Goal: Feedback & Contribution: Leave review/rating

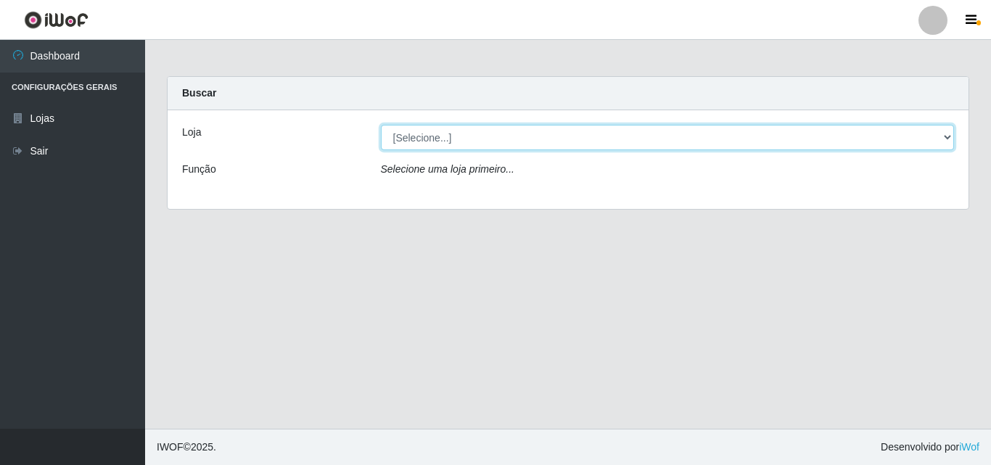
click at [945, 139] on select "[Selecione...] BomQueSó Agreste - Loja 3" at bounding box center [668, 137] width 574 height 25
select select "215"
click at [381, 125] on select "[Selecione...] BomQueSó Agreste - Loja 3" at bounding box center [668, 137] width 574 height 25
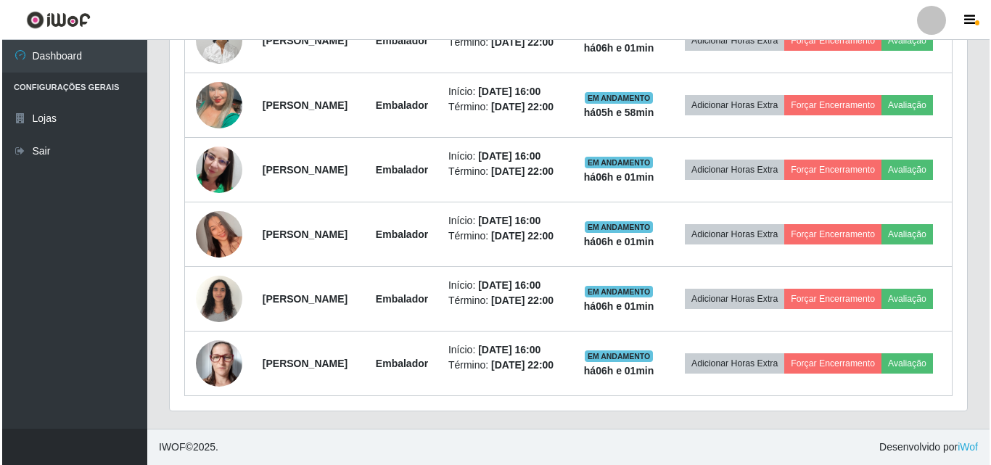
scroll to position [653, 0]
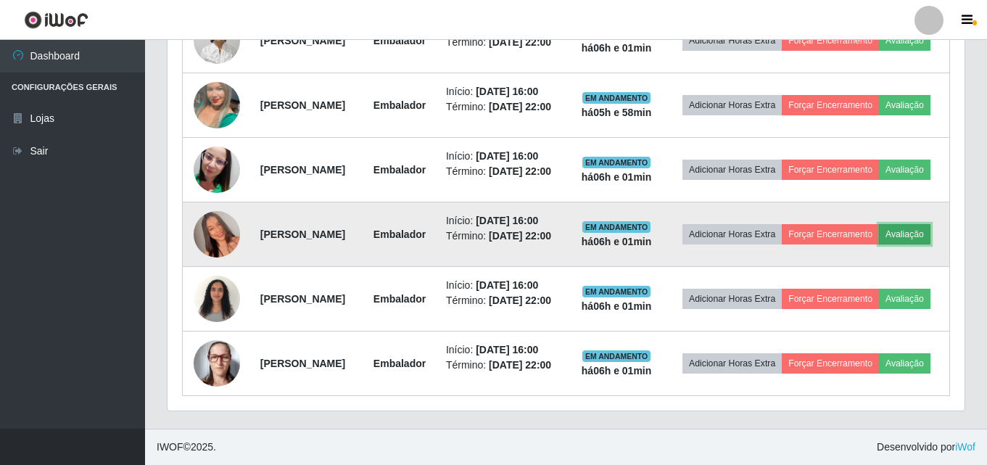
click at [879, 245] on button "Avaliação" at bounding box center [905, 234] width 52 height 20
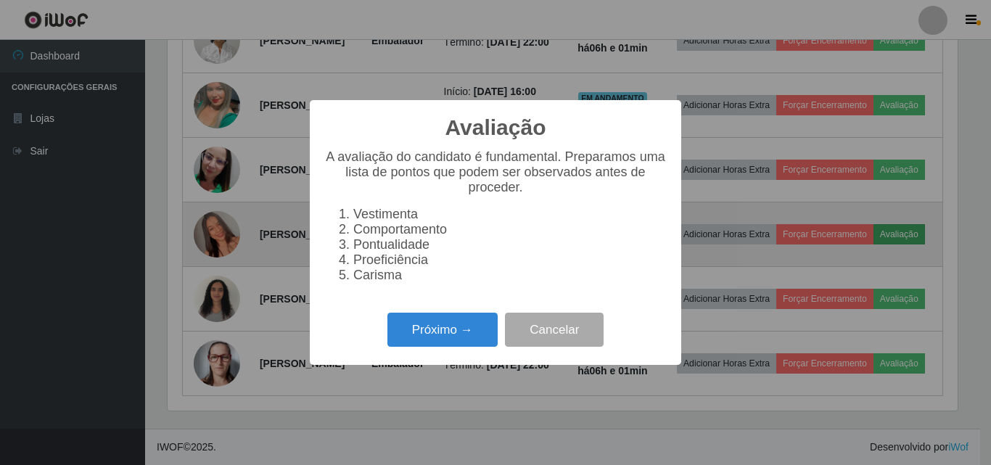
scroll to position [301, 790]
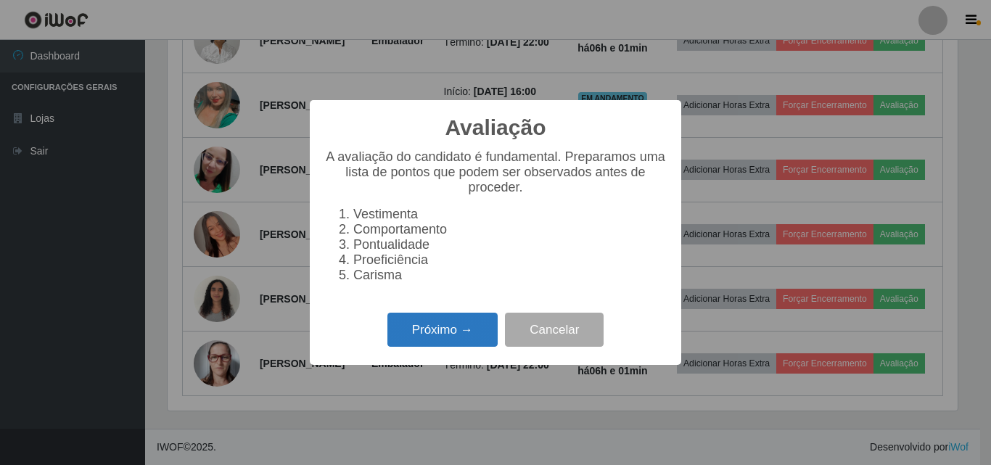
click at [462, 343] on button "Próximo →" at bounding box center [442, 330] width 110 height 34
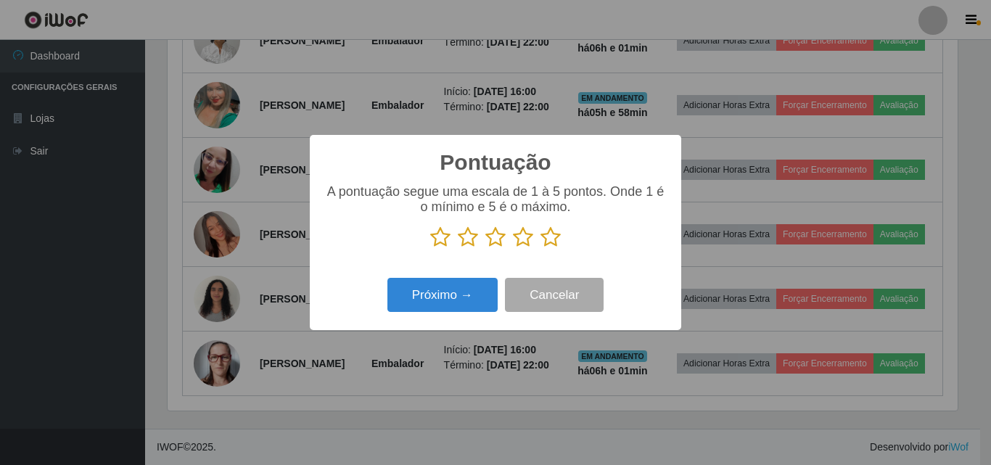
scroll to position [725238, 724749]
click at [545, 239] on icon at bounding box center [551, 237] width 20 height 22
click at [541, 248] on input "radio" at bounding box center [541, 248] width 0 height 0
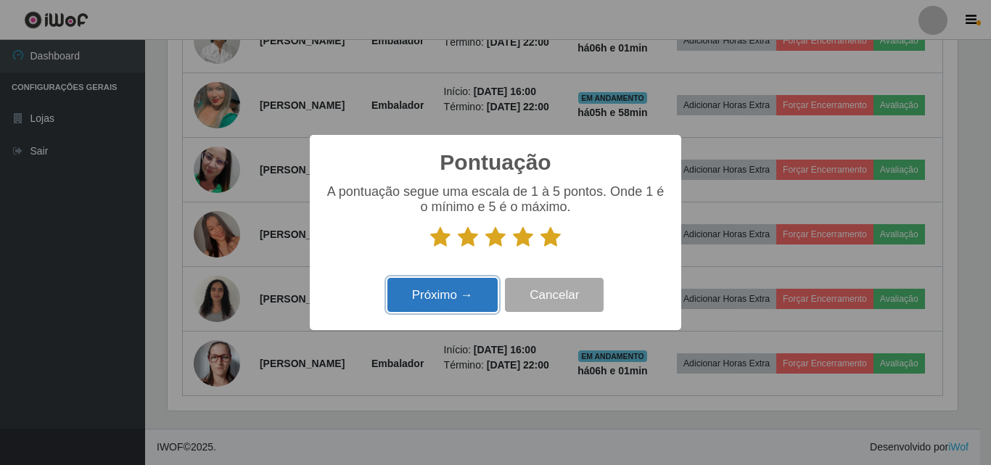
click at [479, 297] on button "Próximo →" at bounding box center [442, 295] width 110 height 34
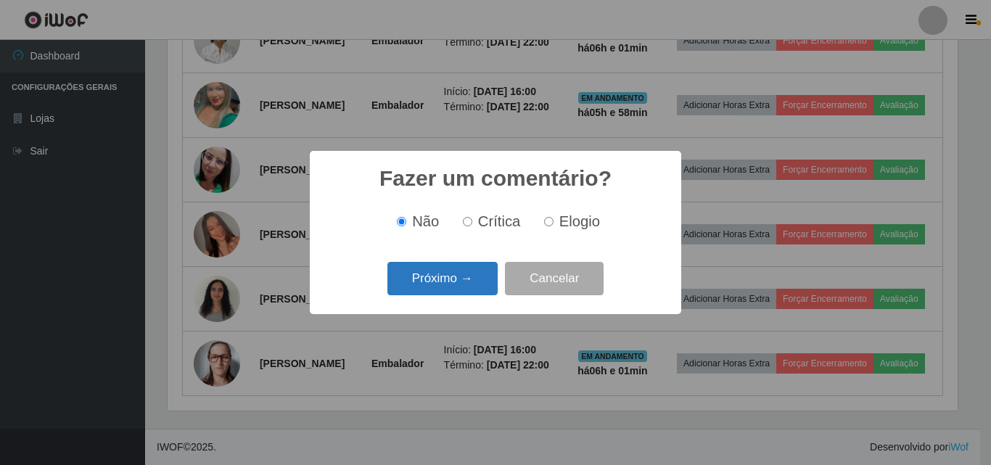
click at [481, 275] on button "Próximo →" at bounding box center [442, 279] width 110 height 34
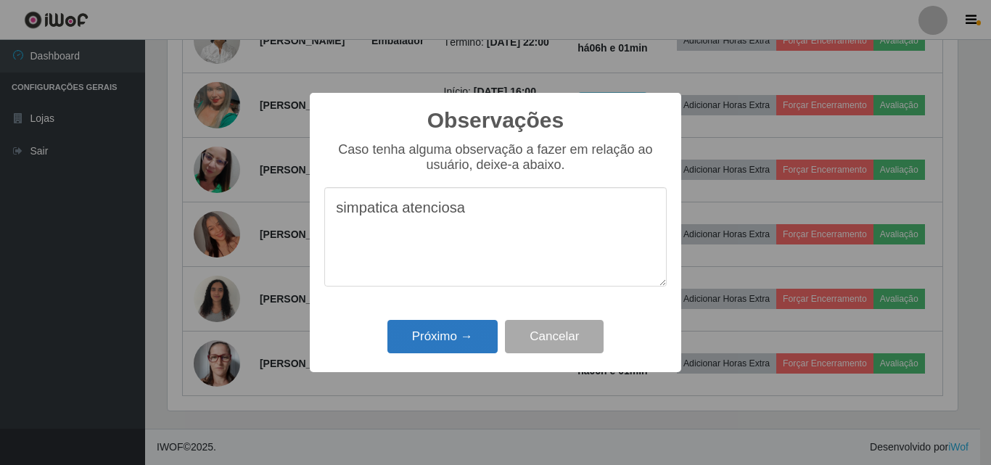
type textarea "simpatica atenciosa"
click at [462, 348] on button "Próximo →" at bounding box center [442, 337] width 110 height 34
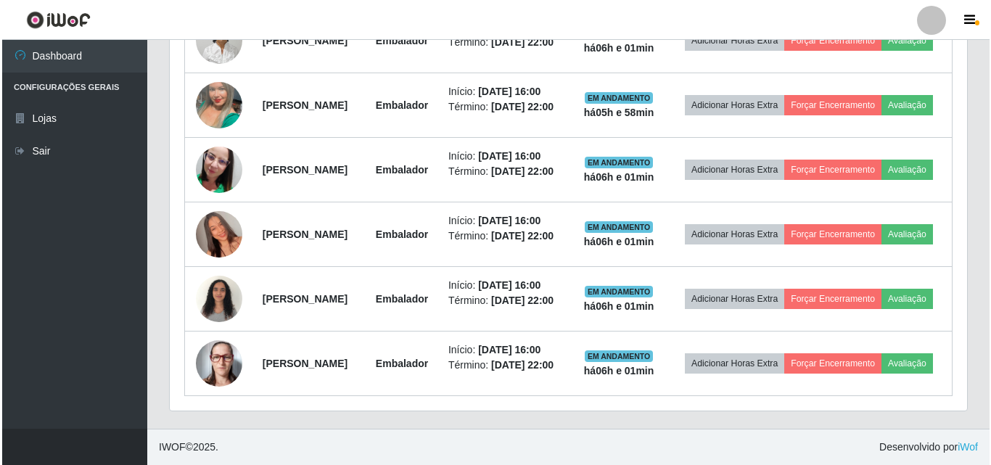
scroll to position [301, 797]
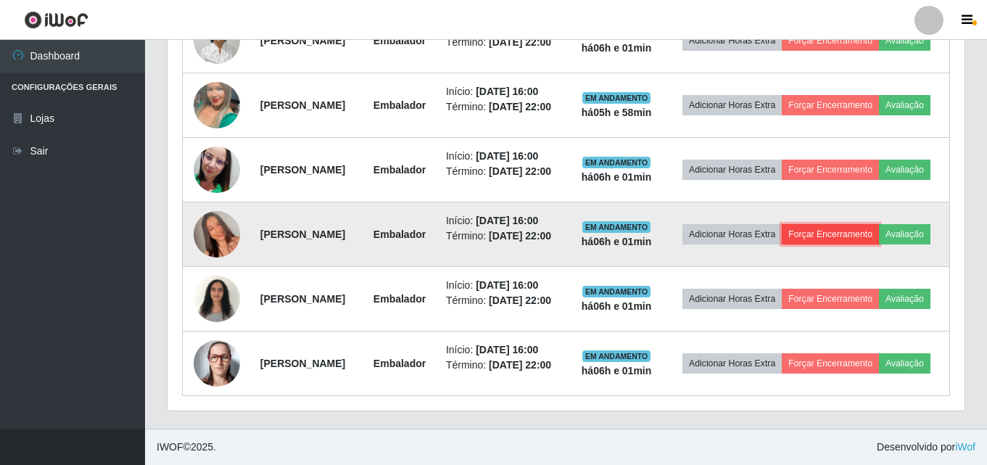
click at [865, 237] on button "Forçar Encerramento" at bounding box center [830, 234] width 97 height 20
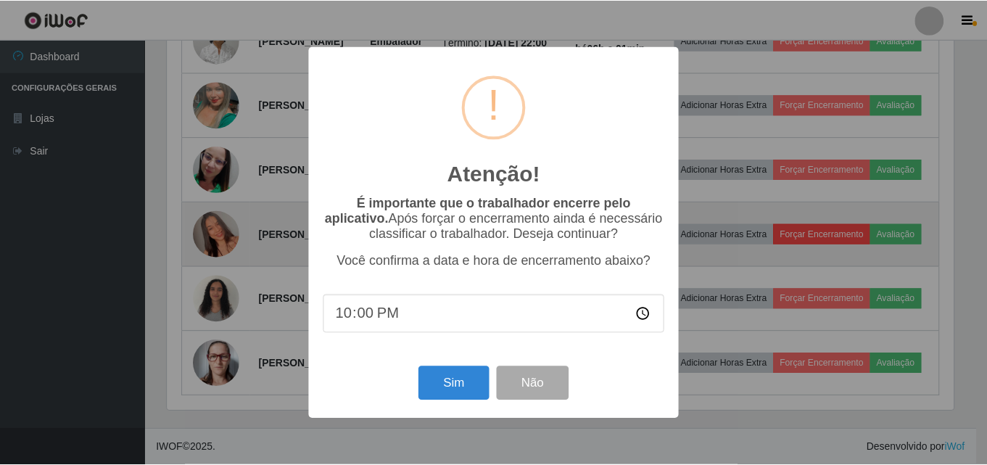
scroll to position [301, 790]
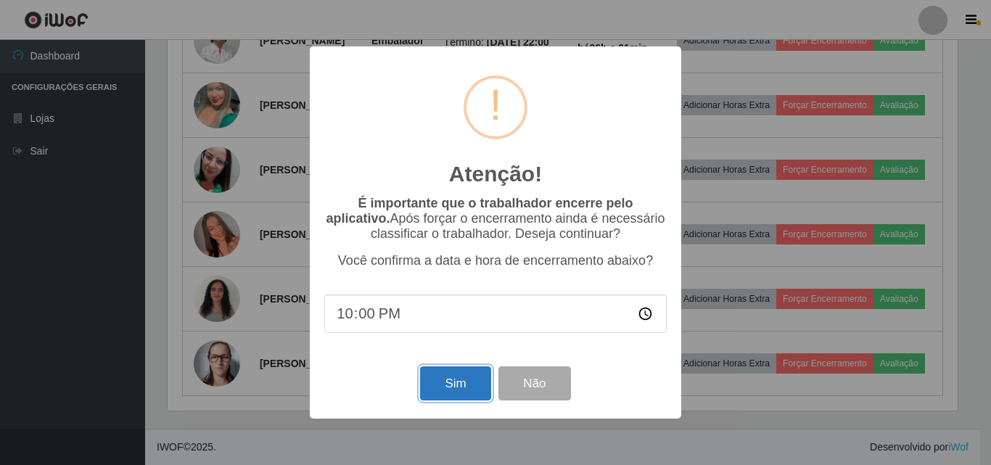
click at [443, 385] on button "Sim" at bounding box center [455, 383] width 70 height 34
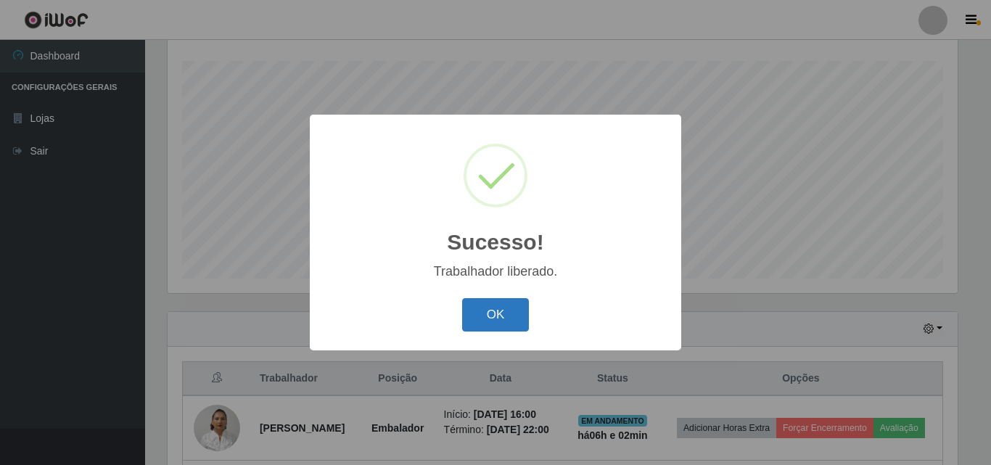
click at [490, 320] on button "OK" at bounding box center [495, 315] width 67 height 34
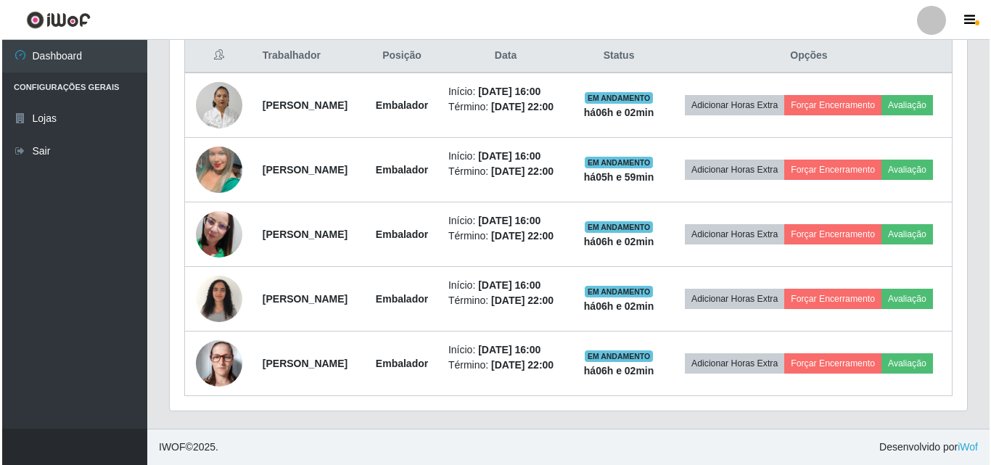
scroll to position [617, 0]
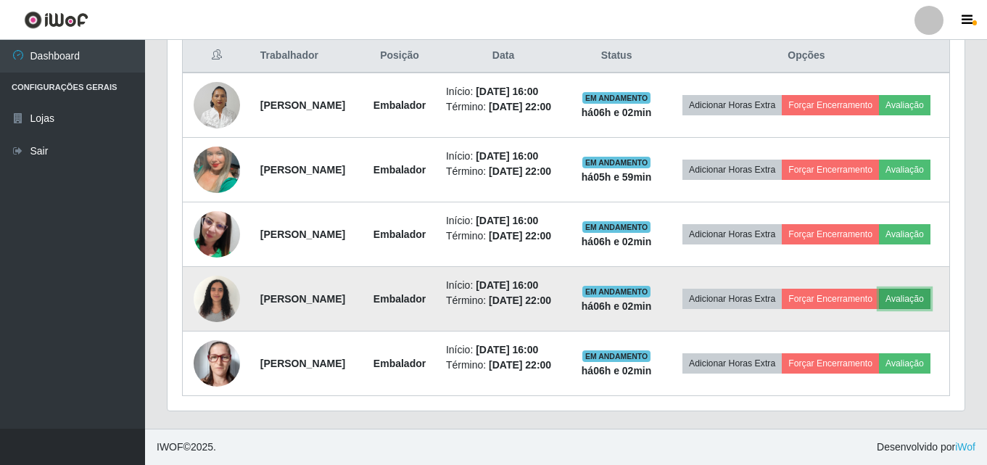
click at [879, 299] on button "Avaliação" at bounding box center [905, 299] width 52 height 20
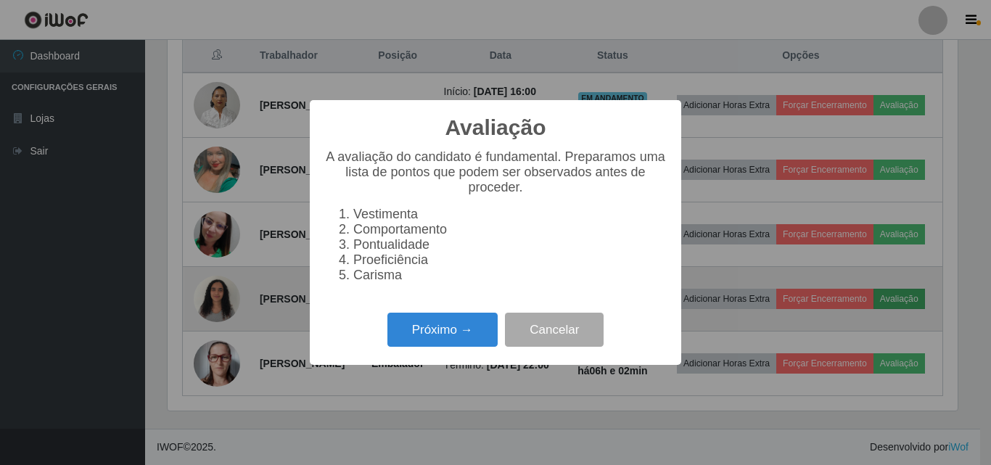
scroll to position [301, 790]
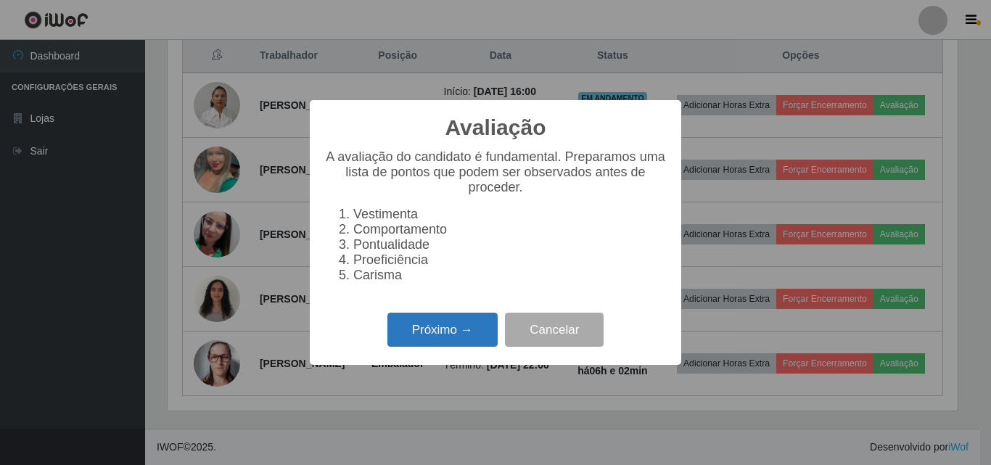
click at [448, 328] on button "Próximo →" at bounding box center [442, 330] width 110 height 34
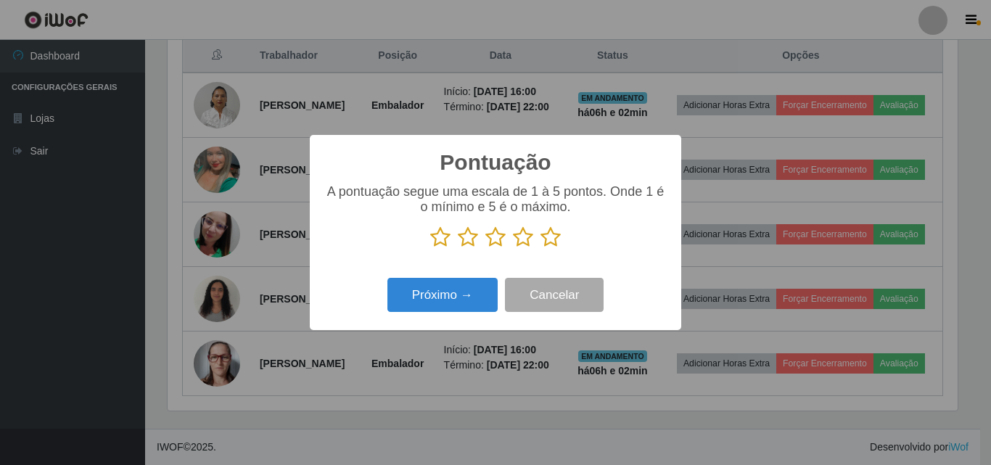
click at [549, 243] on icon at bounding box center [551, 237] width 20 height 22
click at [541, 248] on input "radio" at bounding box center [541, 248] width 0 height 0
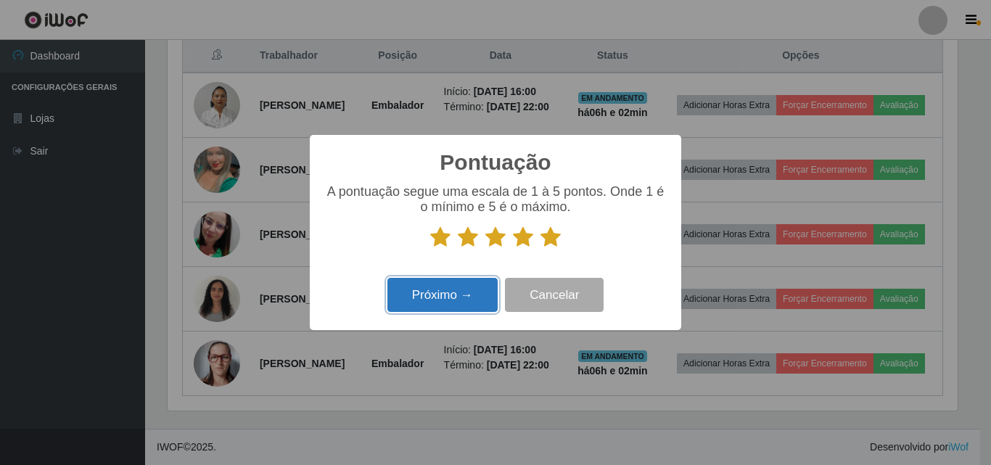
click at [474, 287] on button "Próximo →" at bounding box center [442, 295] width 110 height 34
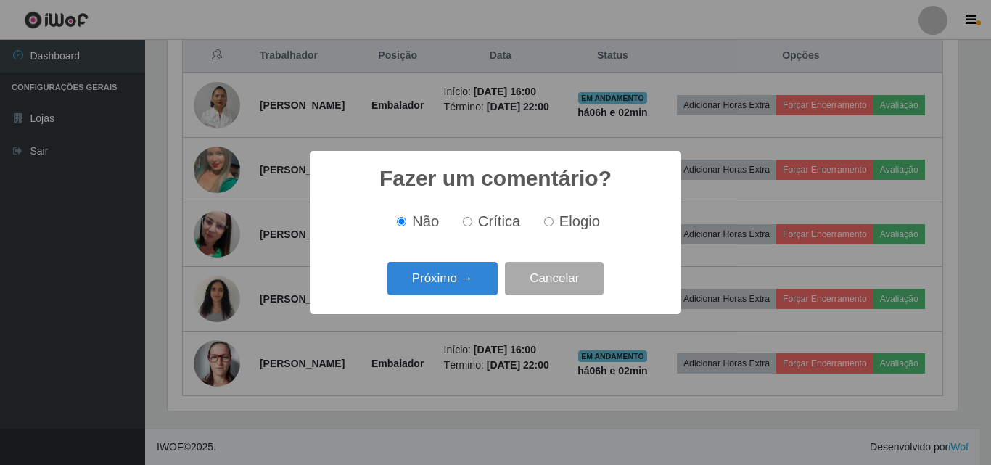
click at [474, 287] on button "Próximo →" at bounding box center [442, 279] width 110 height 34
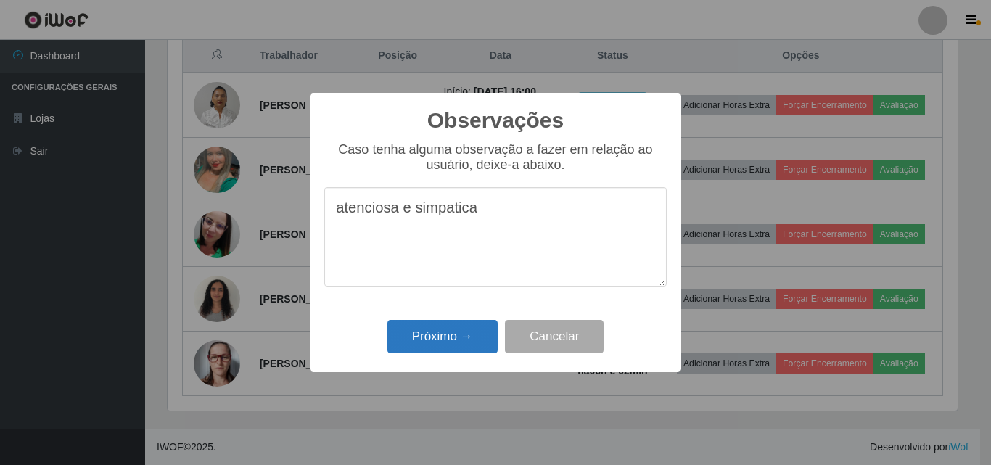
type textarea "atenciosa e simpatica"
click at [459, 336] on button "Próximo →" at bounding box center [442, 337] width 110 height 34
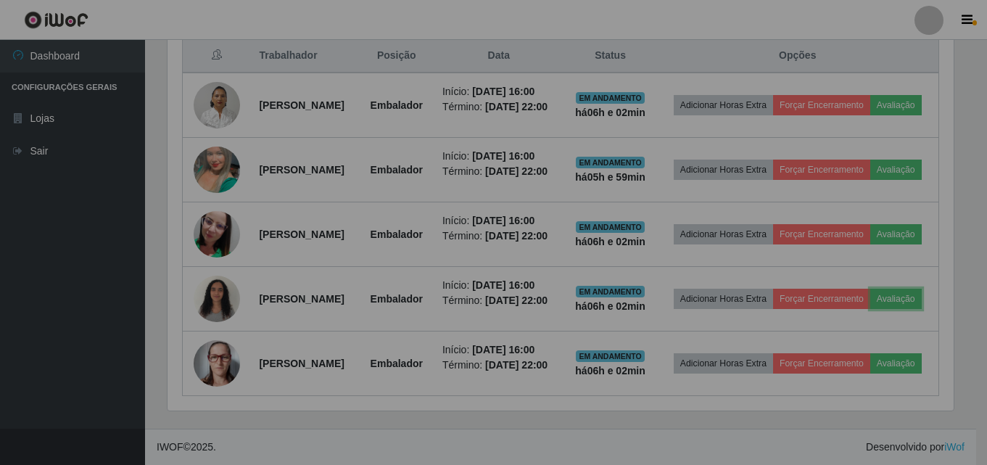
scroll to position [301, 797]
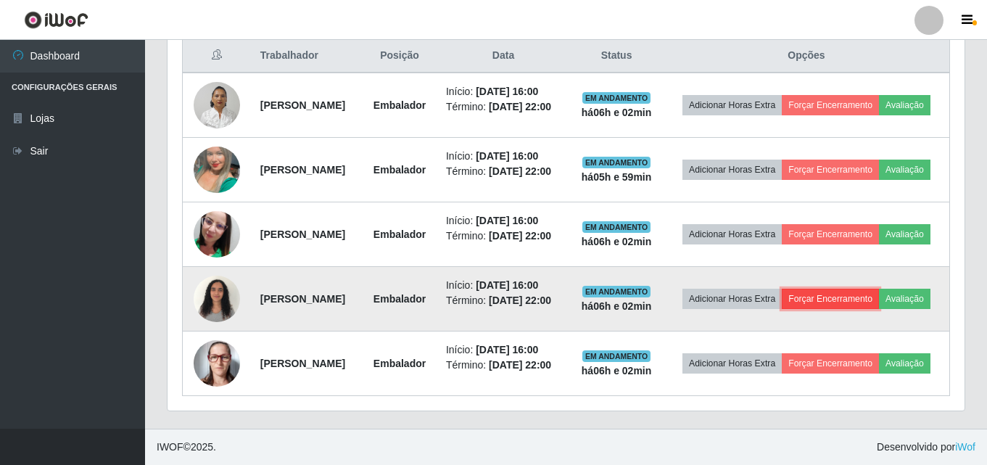
click at [850, 289] on button "Forçar Encerramento" at bounding box center [830, 299] width 97 height 20
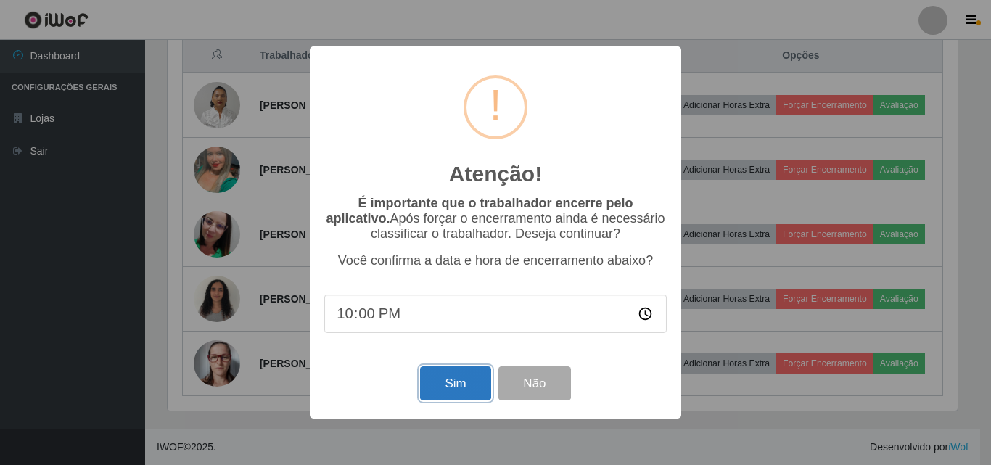
click at [478, 387] on button "Sim" at bounding box center [455, 383] width 70 height 34
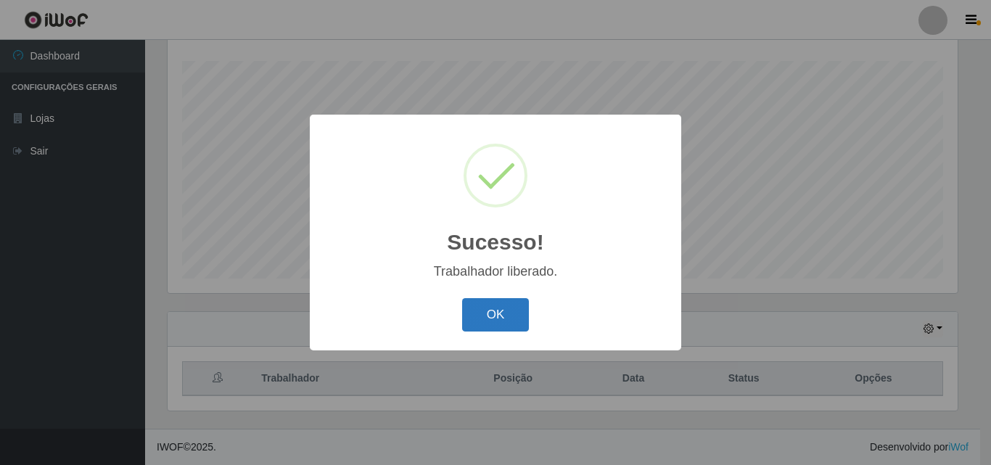
click at [519, 313] on button "OK" at bounding box center [495, 315] width 67 height 34
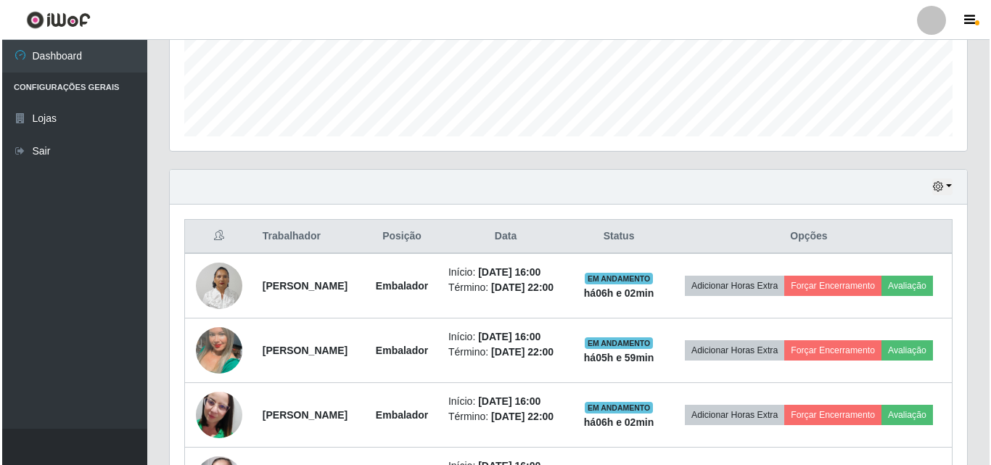
scroll to position [385, 0]
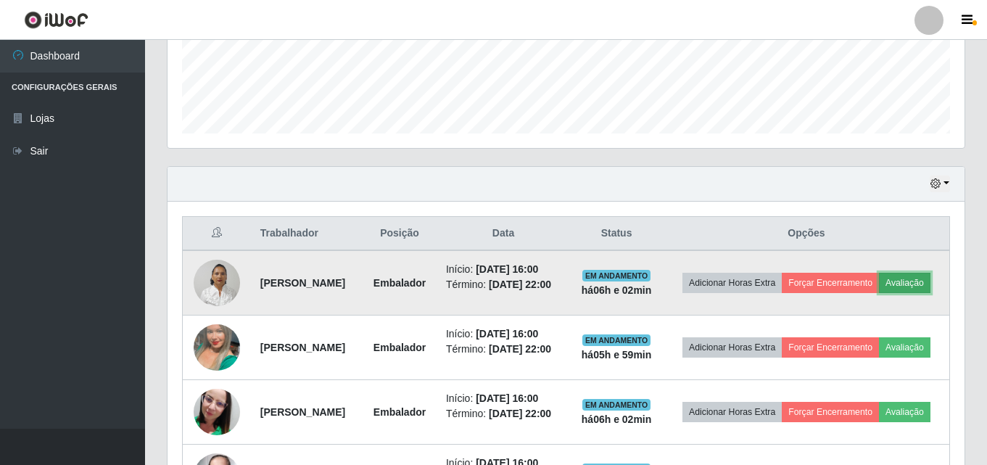
click at [906, 281] on button "Avaliação" at bounding box center [905, 283] width 52 height 20
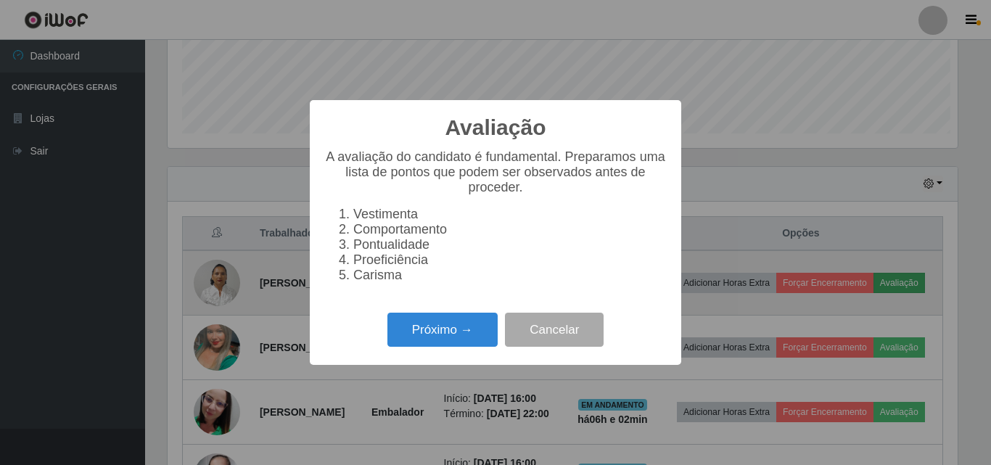
scroll to position [0, 0]
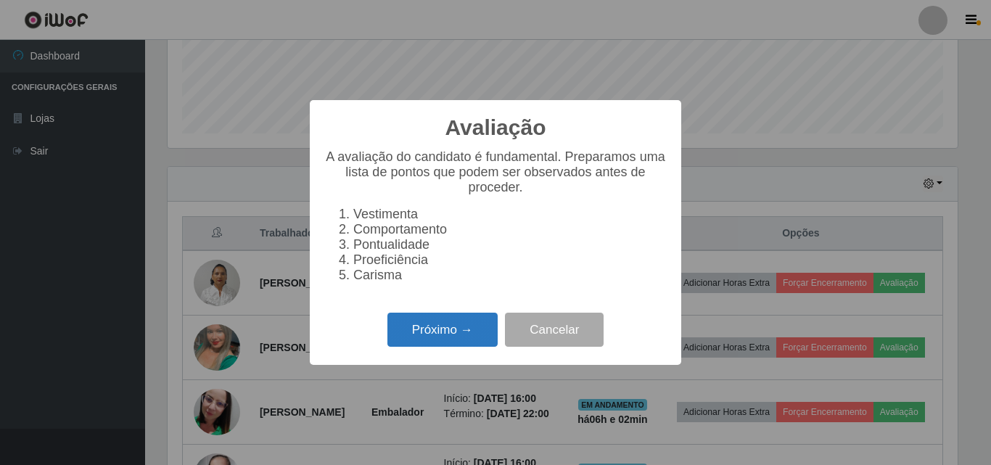
click at [448, 328] on button "Próximo →" at bounding box center [442, 330] width 110 height 34
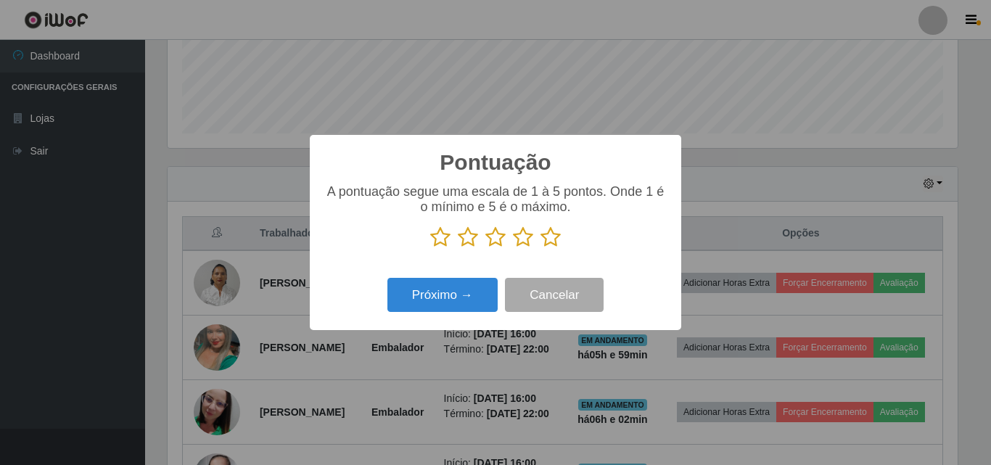
click at [549, 237] on icon at bounding box center [551, 237] width 20 height 22
click at [541, 248] on input "radio" at bounding box center [541, 248] width 0 height 0
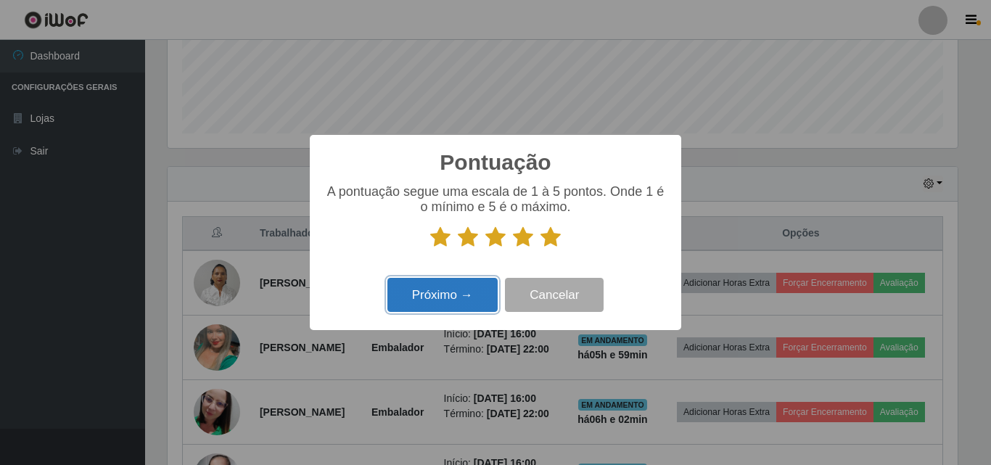
click at [469, 295] on button "Próximo →" at bounding box center [442, 295] width 110 height 34
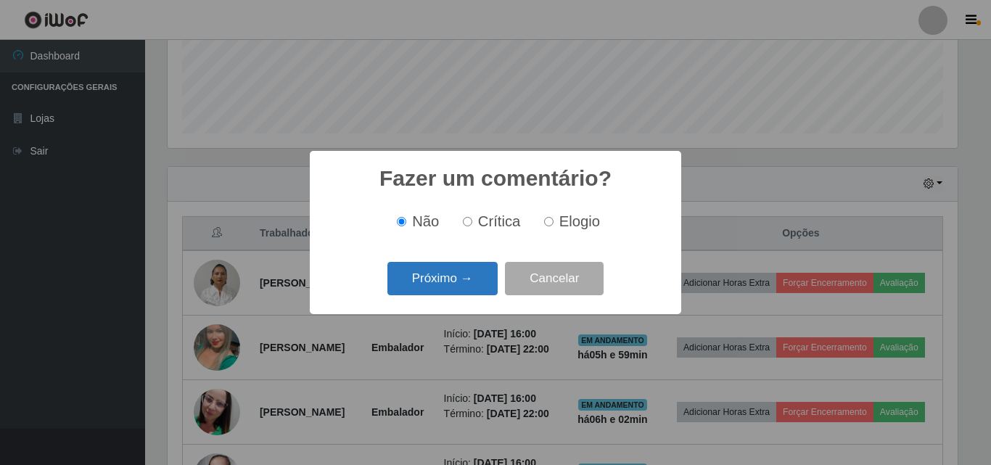
click at [477, 282] on button "Próximo →" at bounding box center [442, 279] width 110 height 34
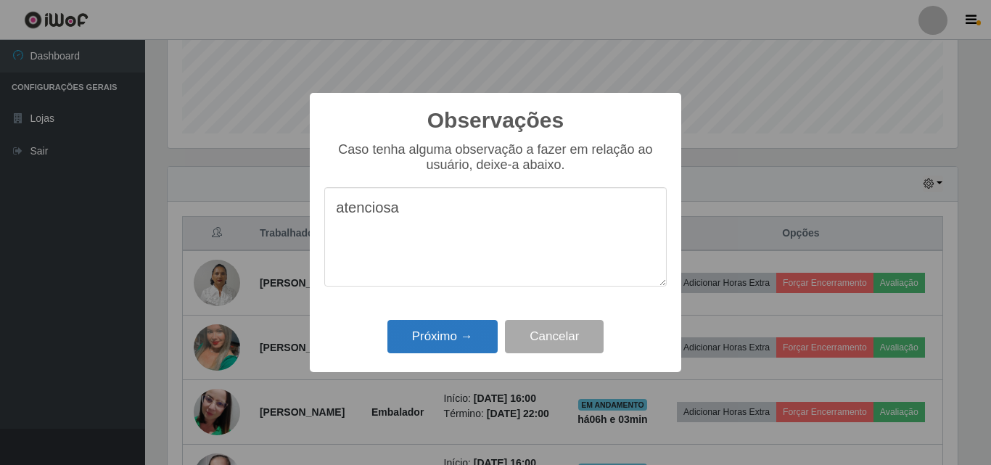
type textarea "atenciosa"
click at [472, 334] on button "Próximo →" at bounding box center [442, 337] width 110 height 34
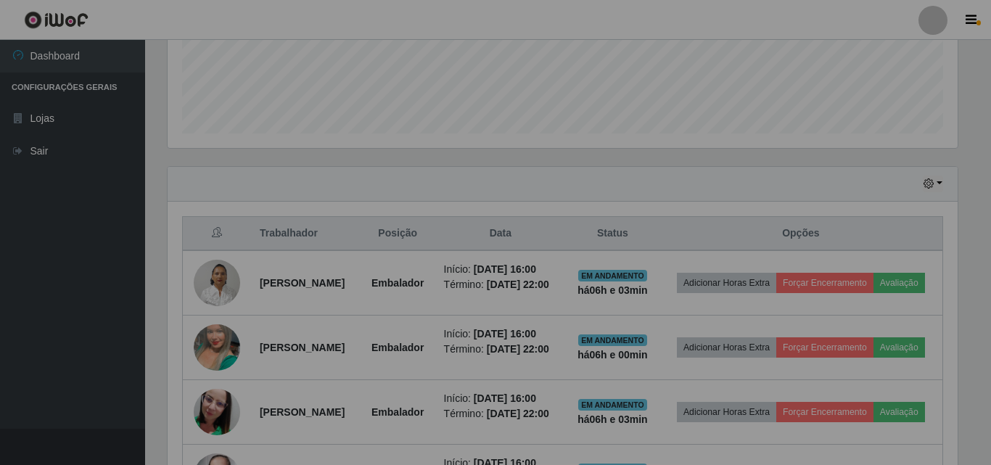
scroll to position [301, 797]
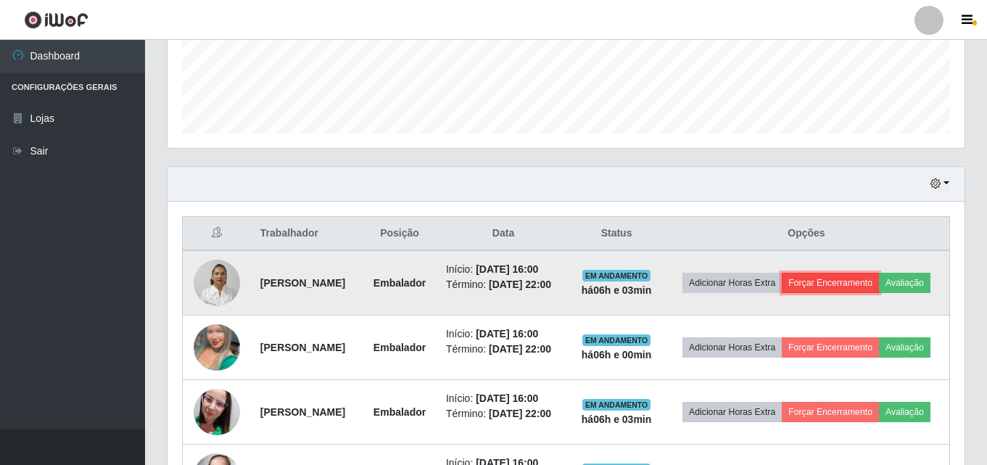
click at [850, 286] on button "Forçar Encerramento" at bounding box center [830, 283] width 97 height 20
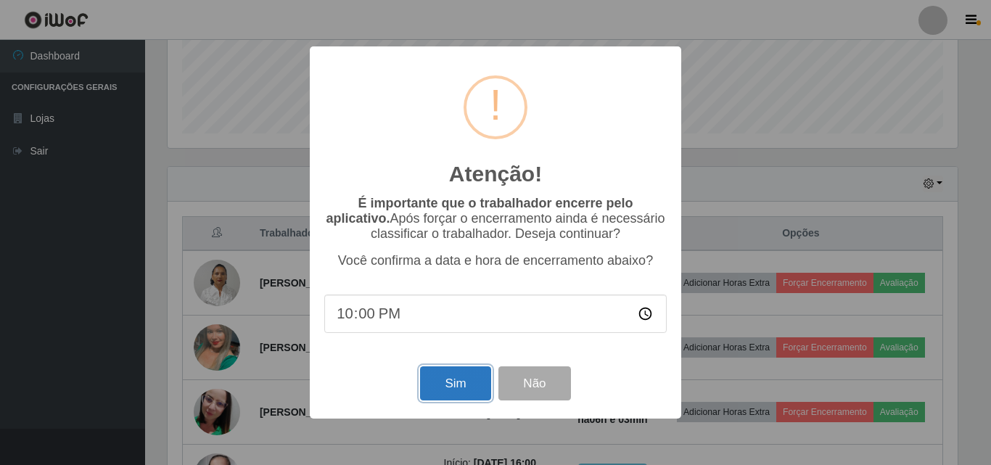
click at [457, 391] on button "Sim" at bounding box center [455, 383] width 70 height 34
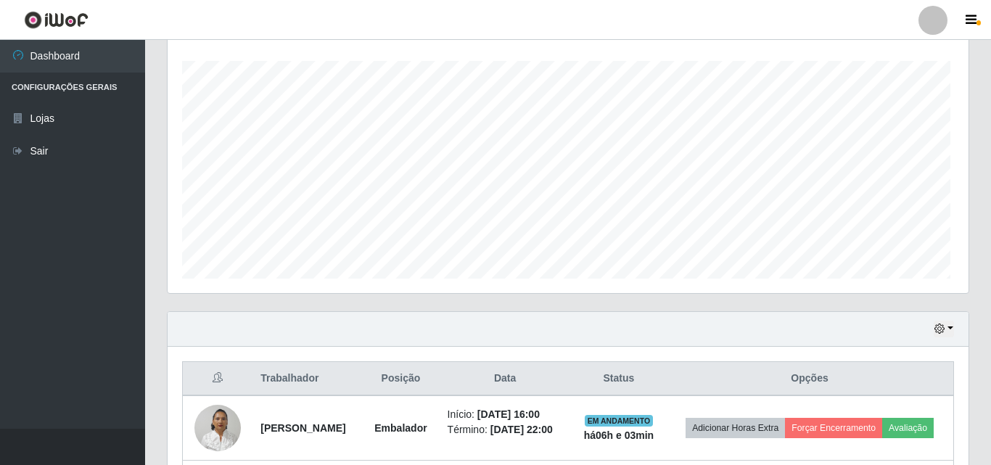
scroll to position [725238, 724749]
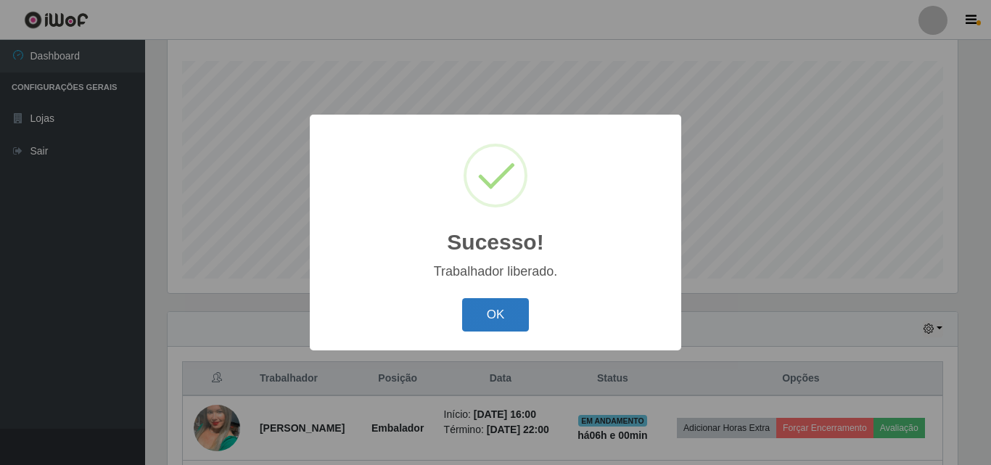
click at [492, 316] on button "OK" at bounding box center [495, 315] width 67 height 34
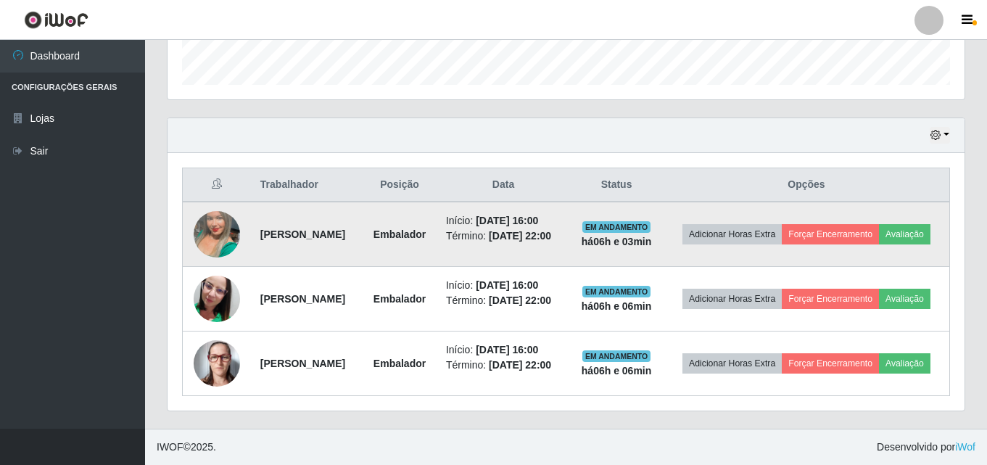
click at [230, 215] on td at bounding box center [217, 234] width 69 height 65
click at [226, 222] on img at bounding box center [217, 234] width 46 height 83
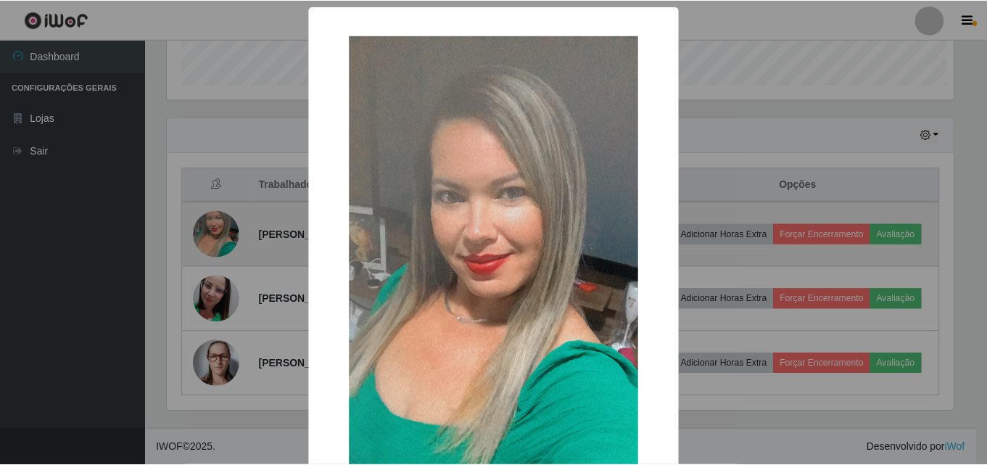
scroll to position [301, 790]
click at [226, 222] on div "× OK Cancel" at bounding box center [495, 232] width 991 height 465
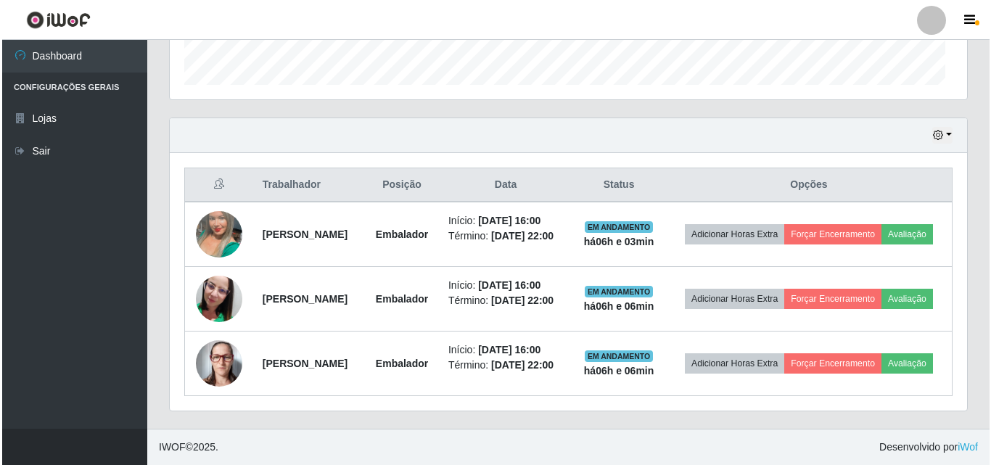
scroll to position [301, 797]
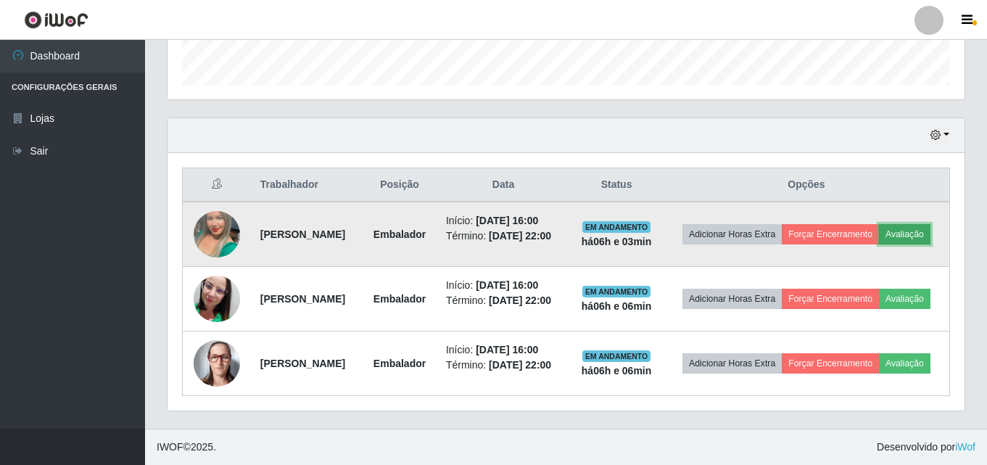
click at [909, 232] on button "Avaliação" at bounding box center [905, 234] width 52 height 20
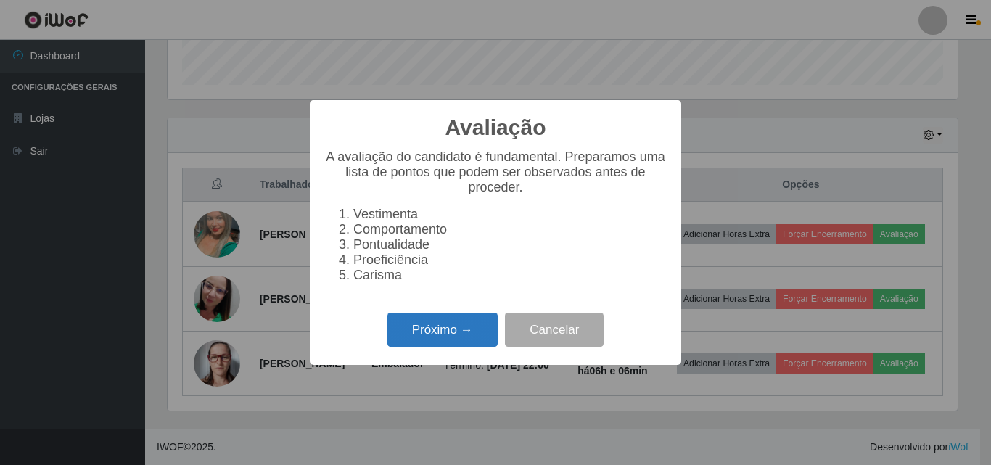
click at [472, 329] on button "Próximo →" at bounding box center [442, 330] width 110 height 34
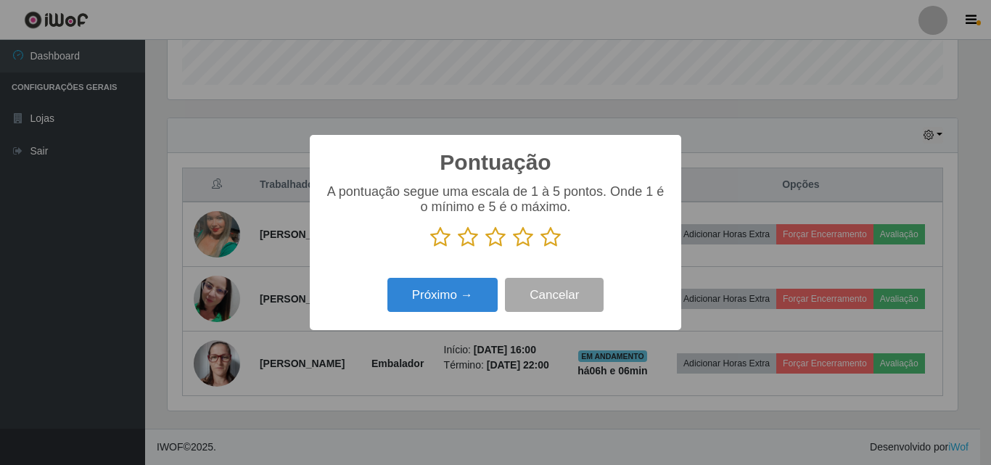
scroll to position [725238, 724749]
click at [554, 240] on icon at bounding box center [551, 237] width 20 height 22
click at [541, 248] on input "radio" at bounding box center [541, 248] width 0 height 0
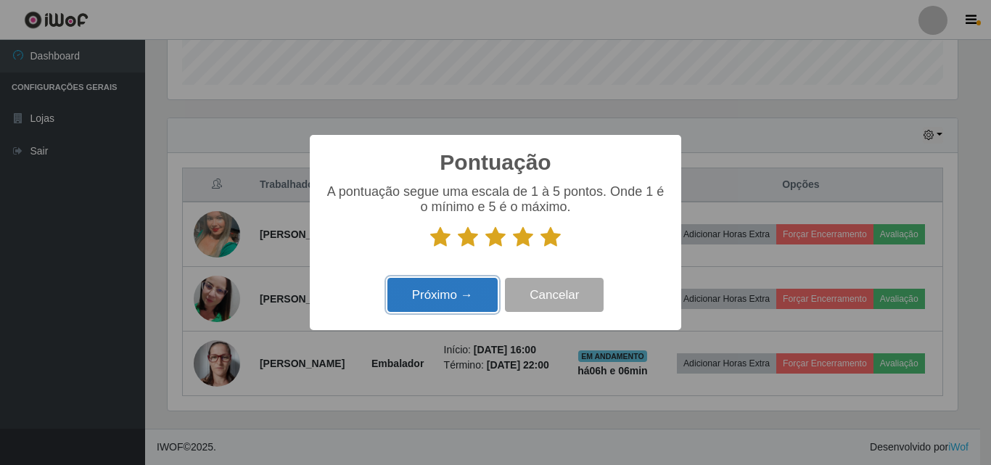
click at [469, 290] on button "Próximo →" at bounding box center [442, 295] width 110 height 34
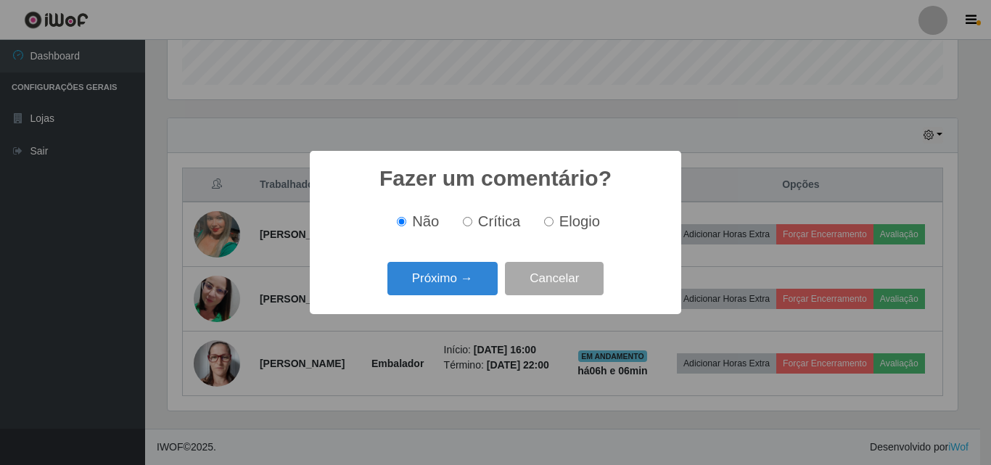
click at [565, 221] on span "Elogio" at bounding box center [579, 221] width 41 height 16
click at [554, 221] on input "Elogio" at bounding box center [548, 221] width 9 height 9
radio input "true"
click at [477, 273] on button "Próximo →" at bounding box center [442, 279] width 110 height 34
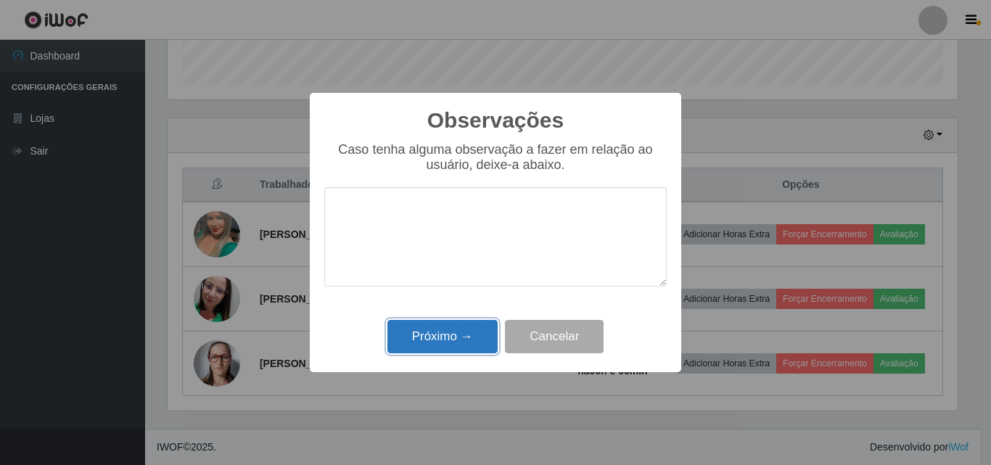
click at [439, 353] on button "Próximo →" at bounding box center [442, 337] width 110 height 34
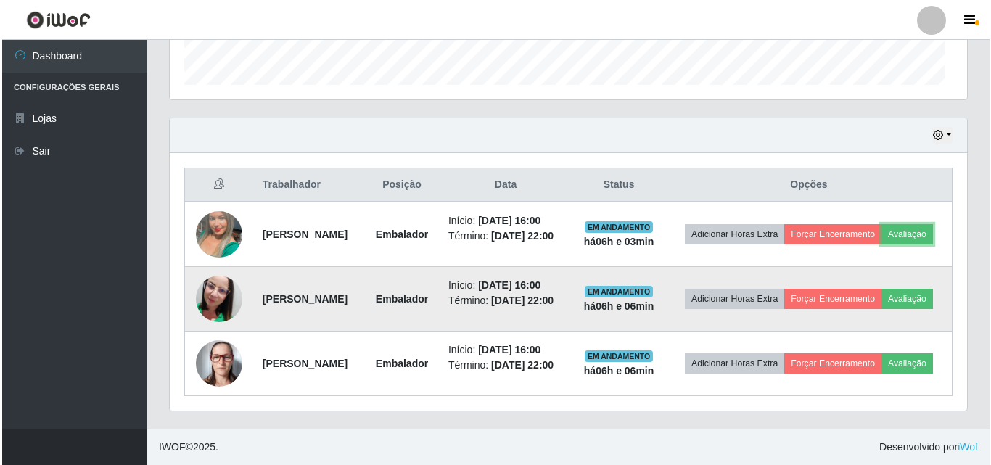
scroll to position [301, 797]
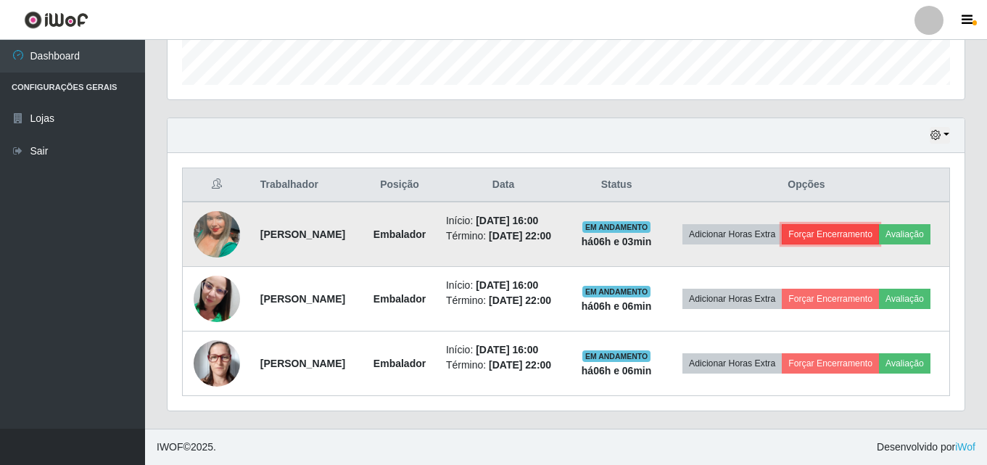
click at [829, 242] on button "Forçar Encerramento" at bounding box center [830, 234] width 97 height 20
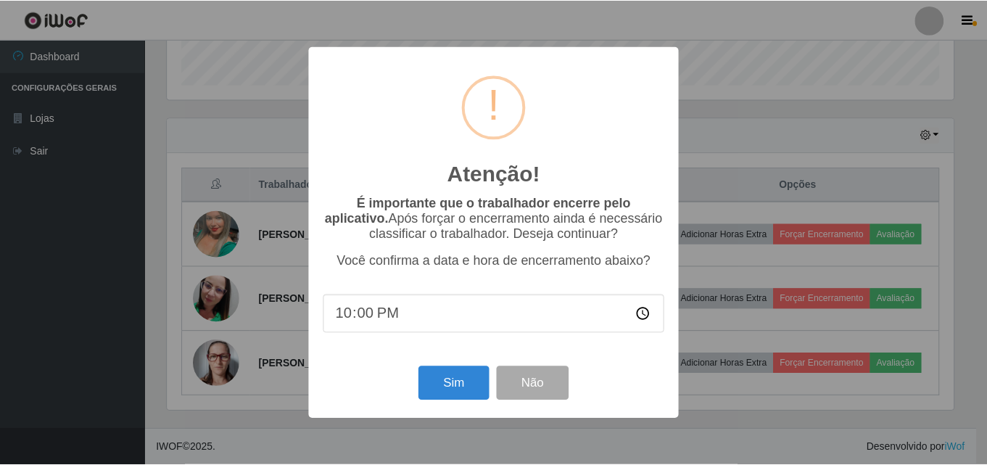
scroll to position [301, 790]
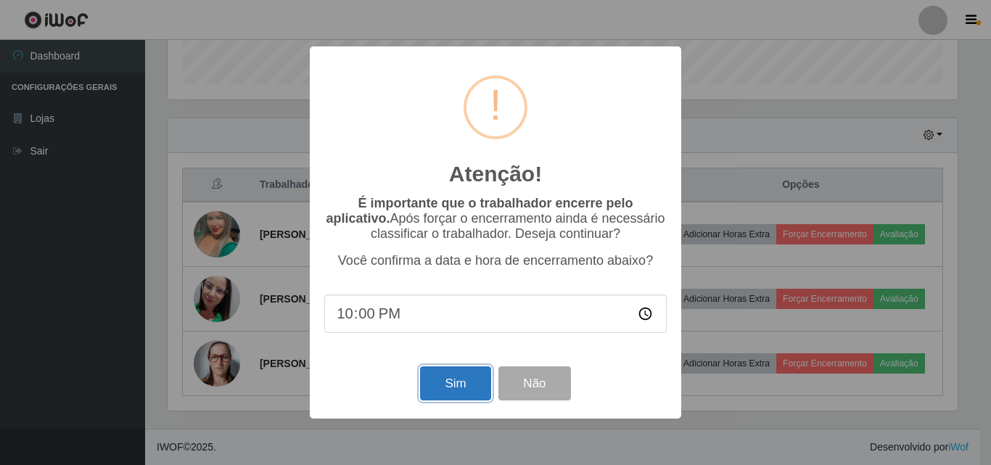
click at [454, 382] on button "Sim" at bounding box center [455, 383] width 70 height 34
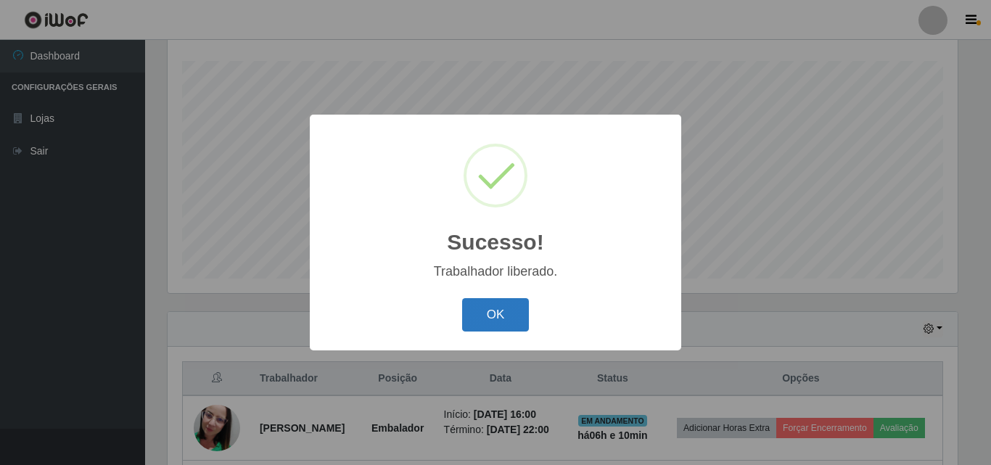
click at [511, 305] on button "OK" at bounding box center [495, 315] width 67 height 34
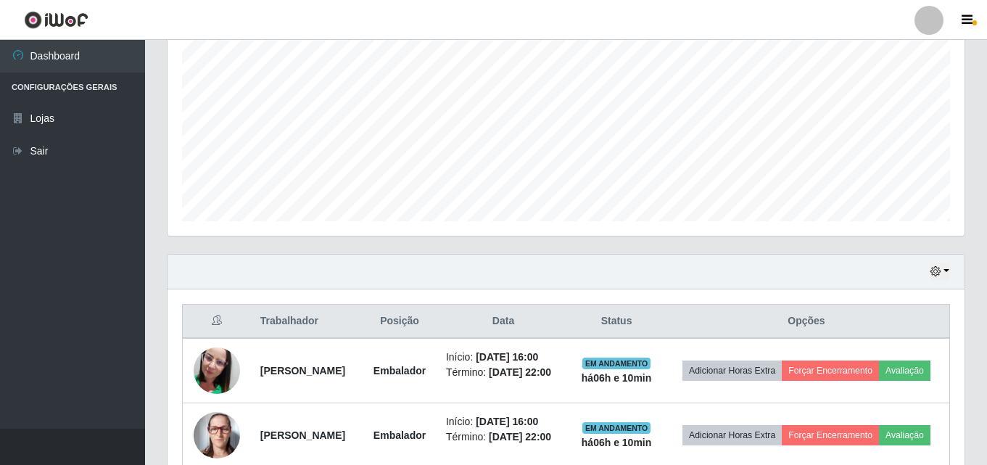
scroll to position [369, 0]
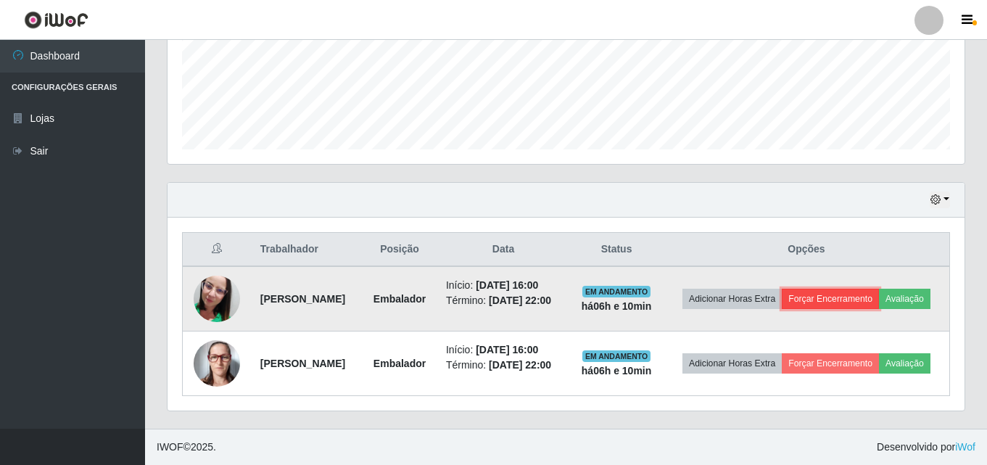
click at [863, 307] on button "Forçar Encerramento" at bounding box center [830, 299] width 97 height 20
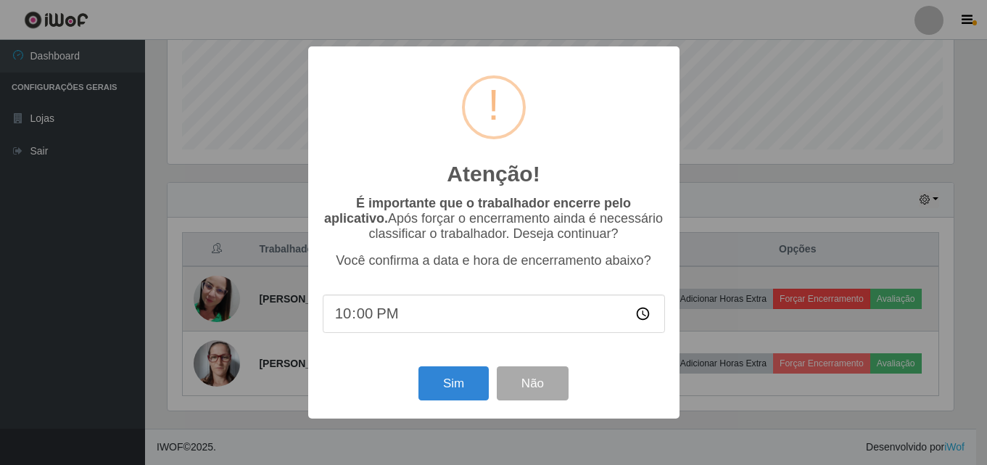
scroll to position [301, 790]
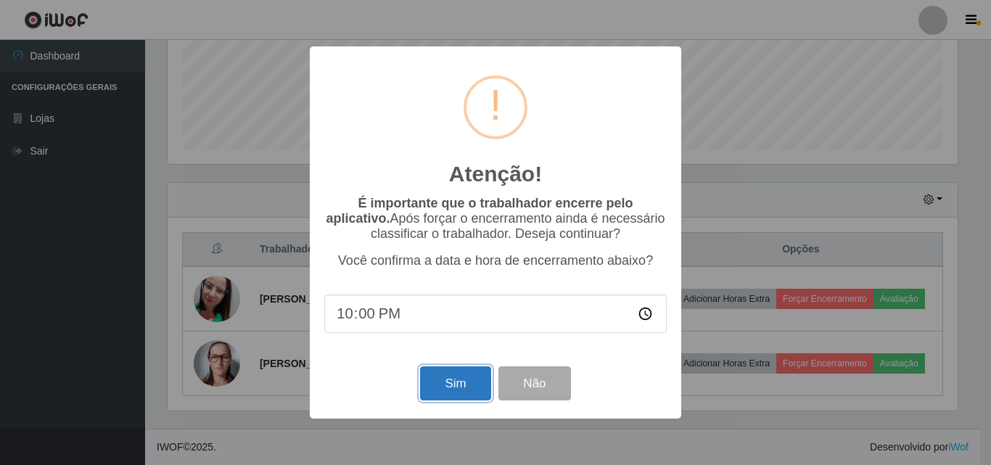
click at [446, 396] on button "Sim" at bounding box center [455, 383] width 70 height 34
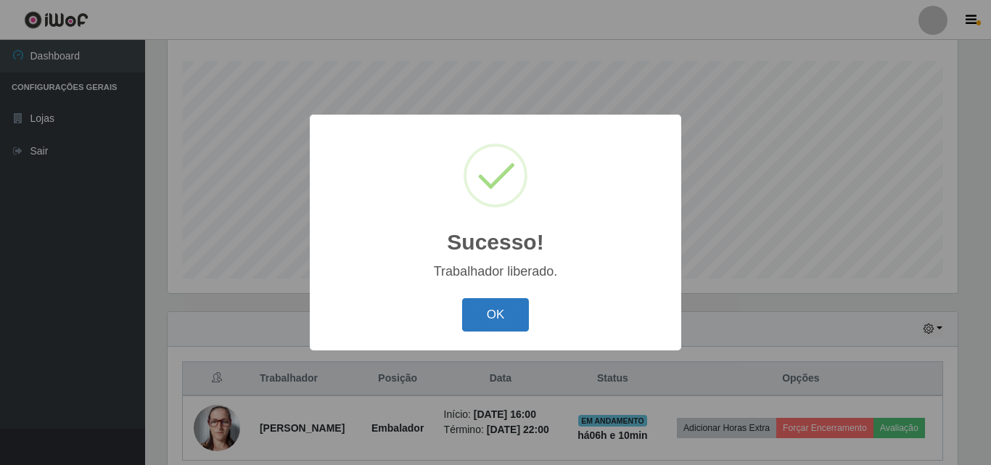
click at [482, 326] on button "OK" at bounding box center [495, 315] width 67 height 34
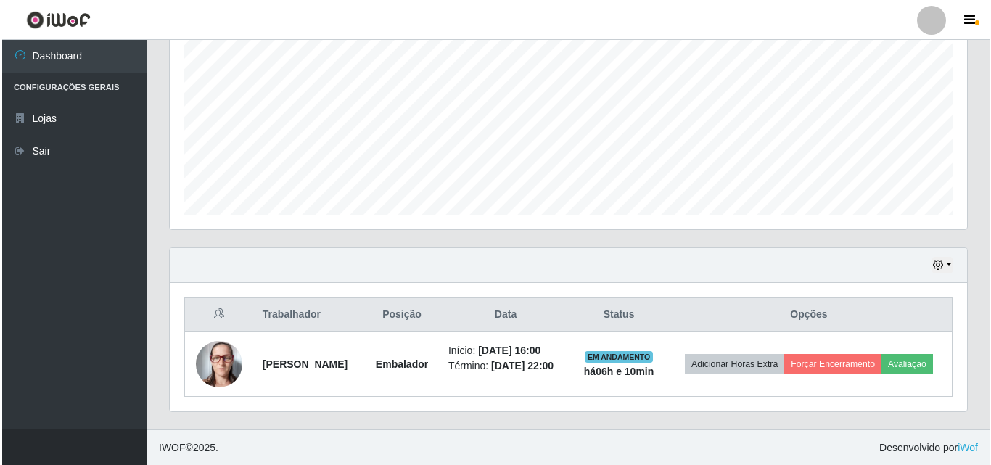
scroll to position [305, 0]
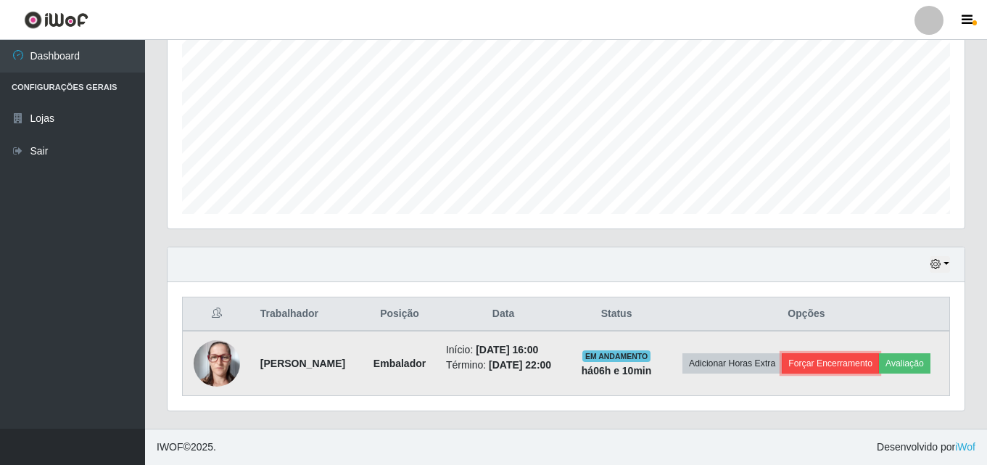
click at [825, 366] on button "Forçar Encerramento" at bounding box center [830, 363] width 97 height 20
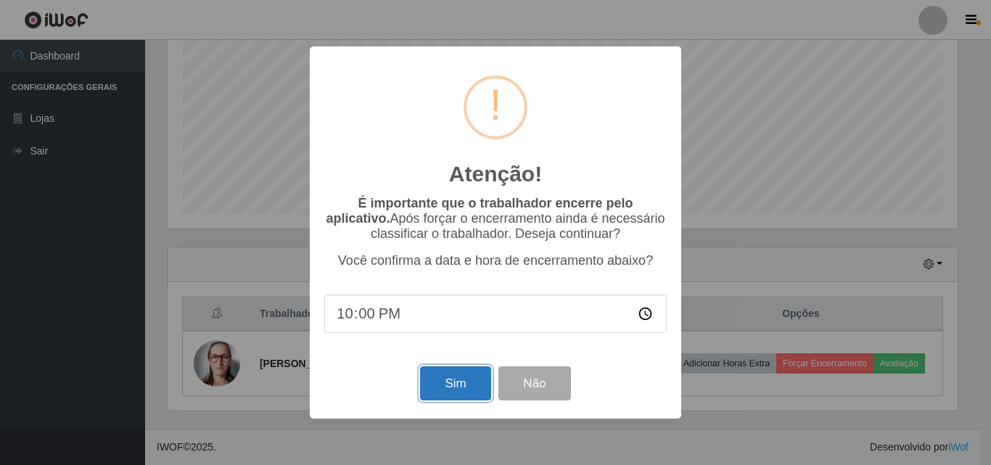
click at [475, 389] on button "Sim" at bounding box center [455, 383] width 70 height 34
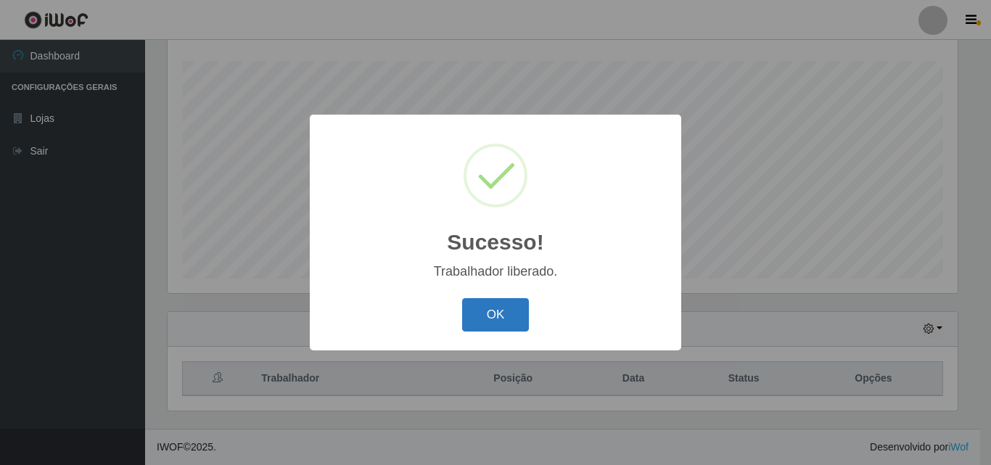
click at [489, 323] on button "OK" at bounding box center [495, 315] width 67 height 34
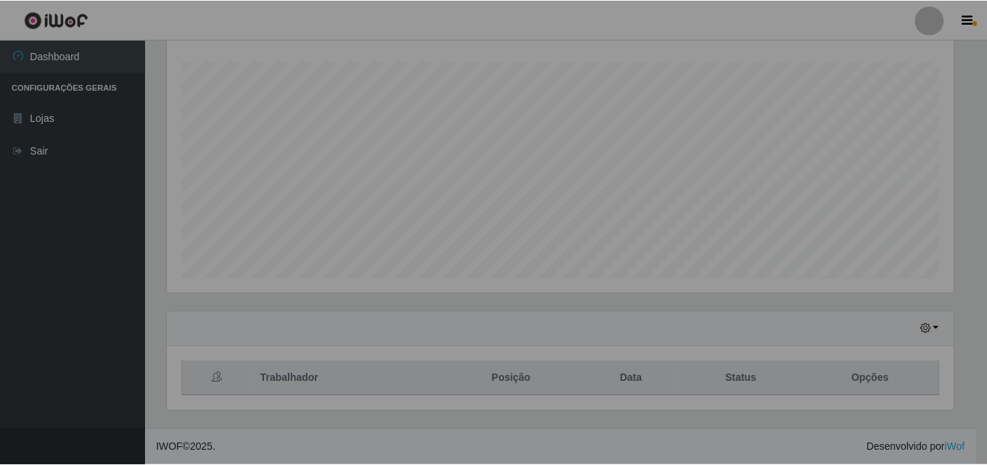
scroll to position [301, 797]
